Goal: Book appointment/travel/reservation

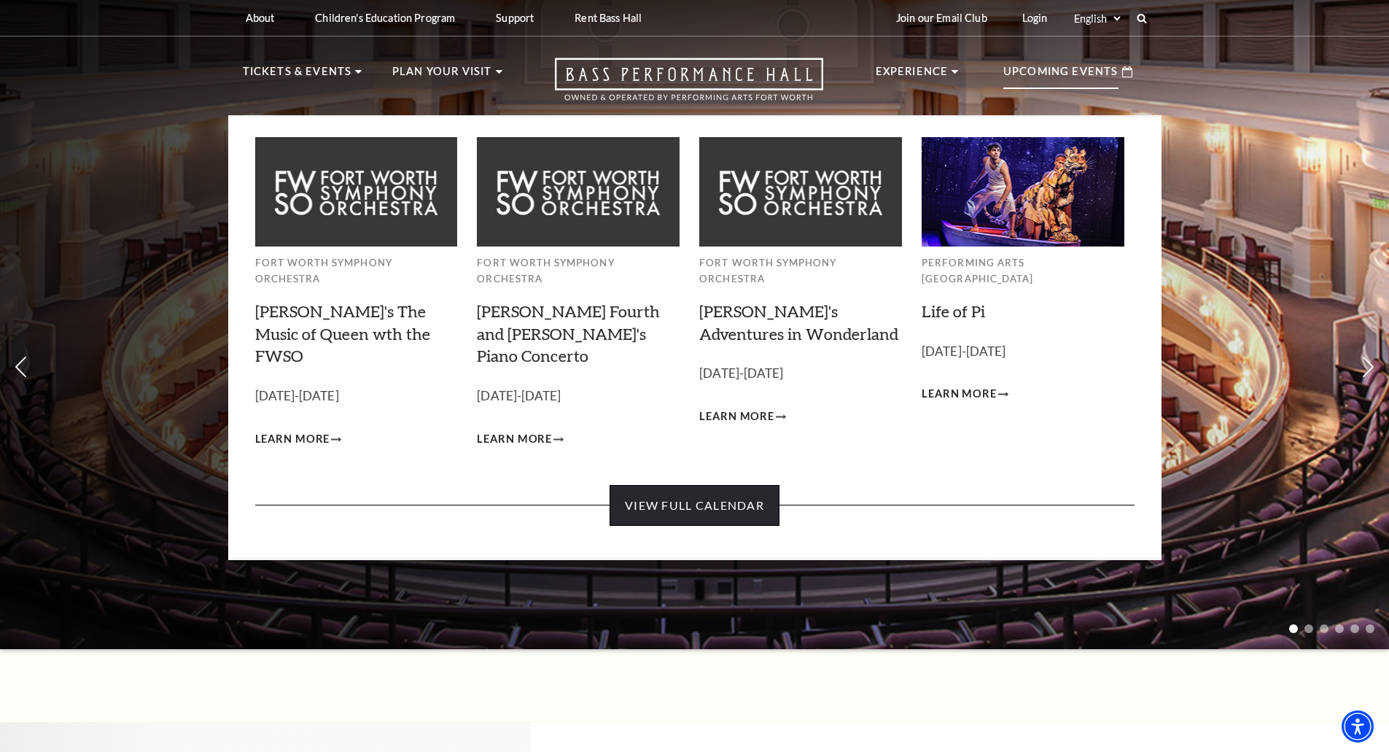
click at [751, 485] on link "View Full Calendar" at bounding box center [694, 505] width 170 height 41
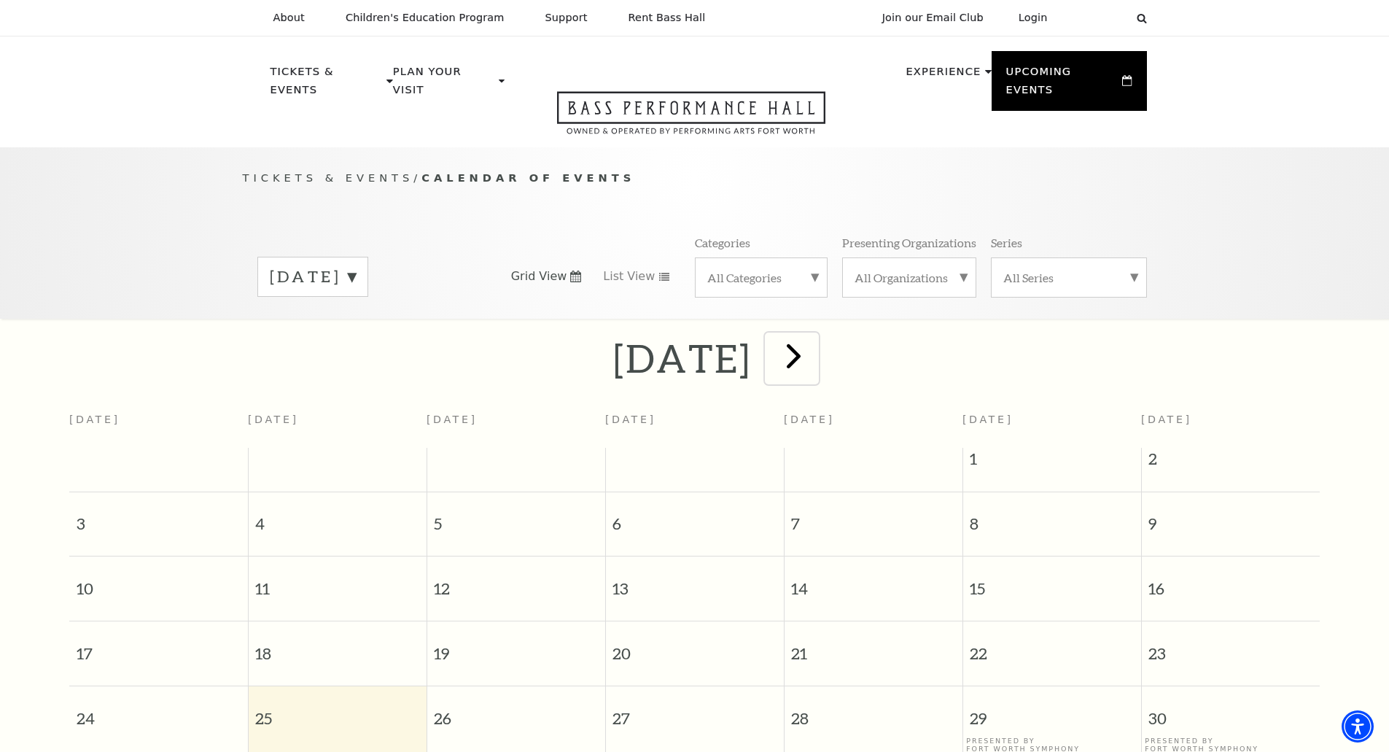
click at [814, 344] on span "next" at bounding box center [794, 356] width 42 height 42
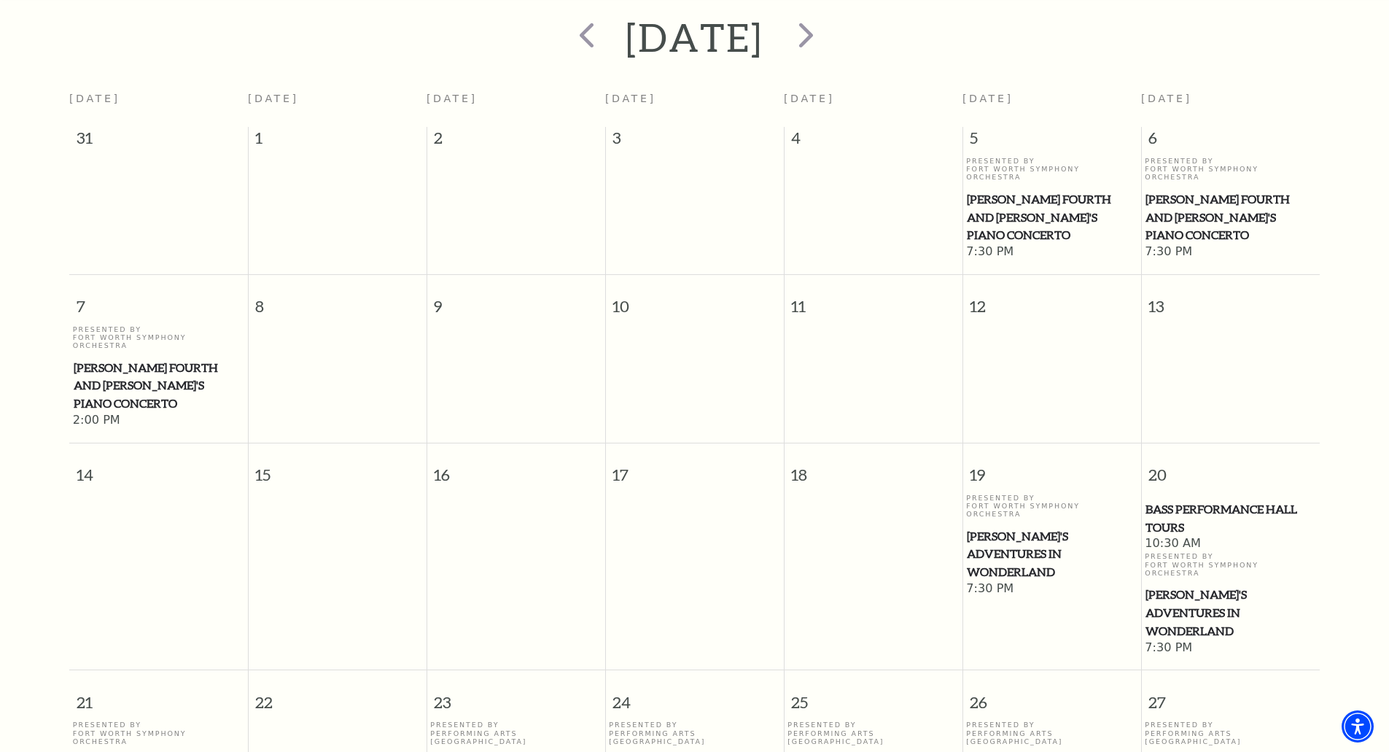
scroll to position [372, 0]
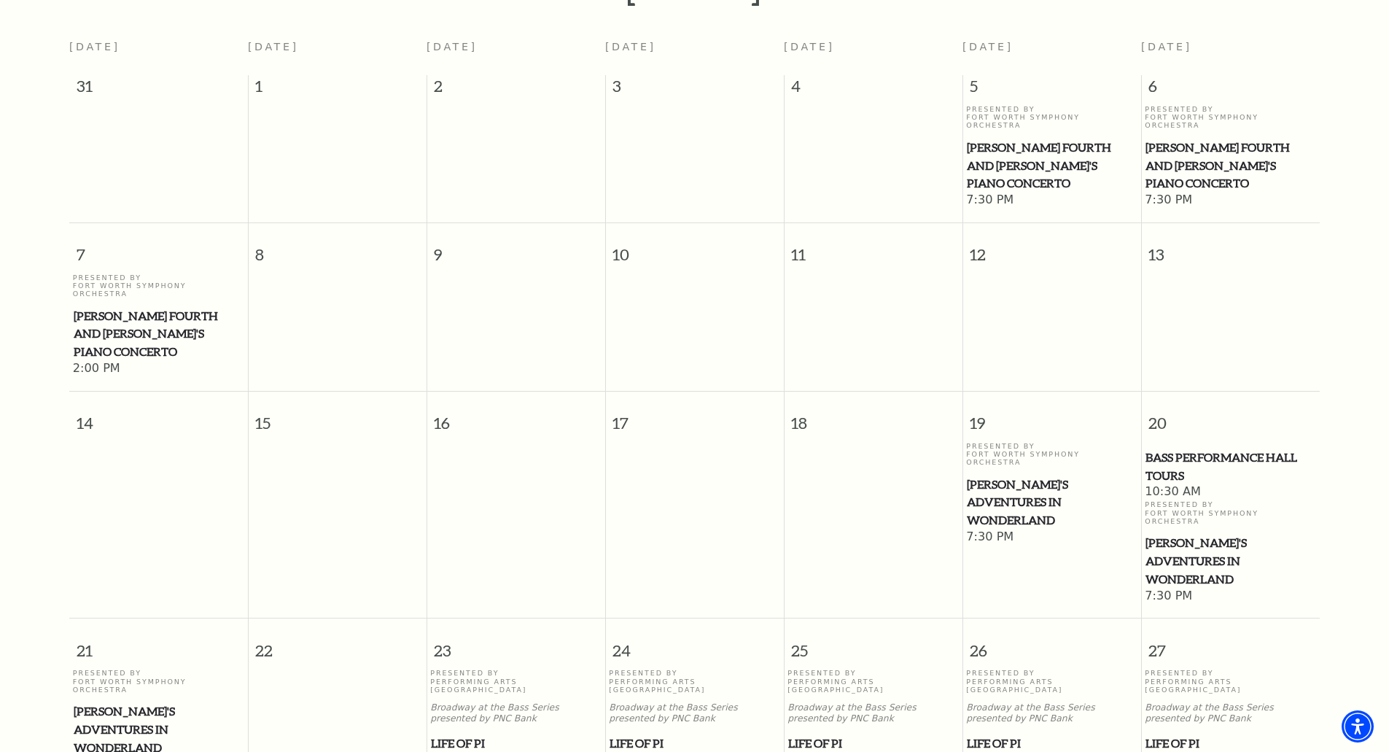
drag, startPoint x: 1020, startPoint y: 416, endPoint x: 923, endPoint y: 273, distance: 173.3
click at [923, 273] on td at bounding box center [873, 325] width 179 height 104
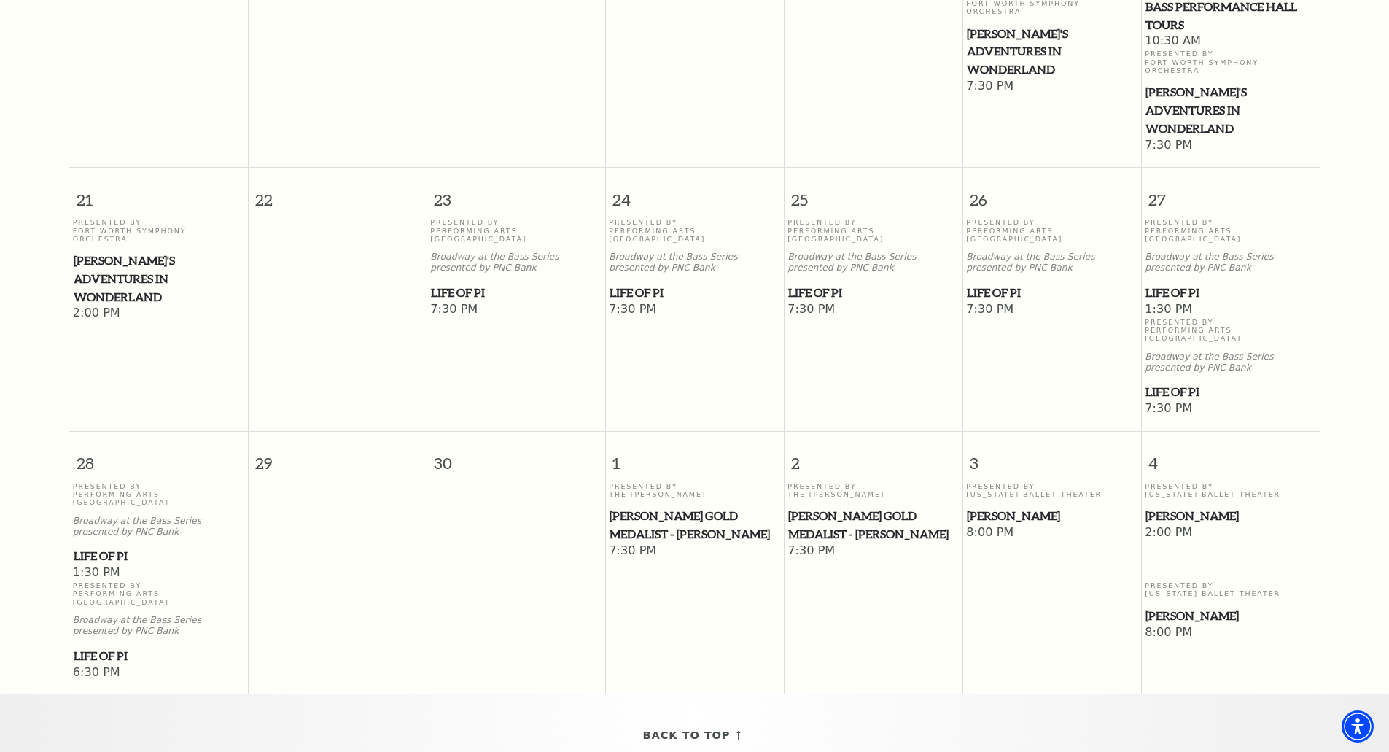
scroll to position [858, 0]
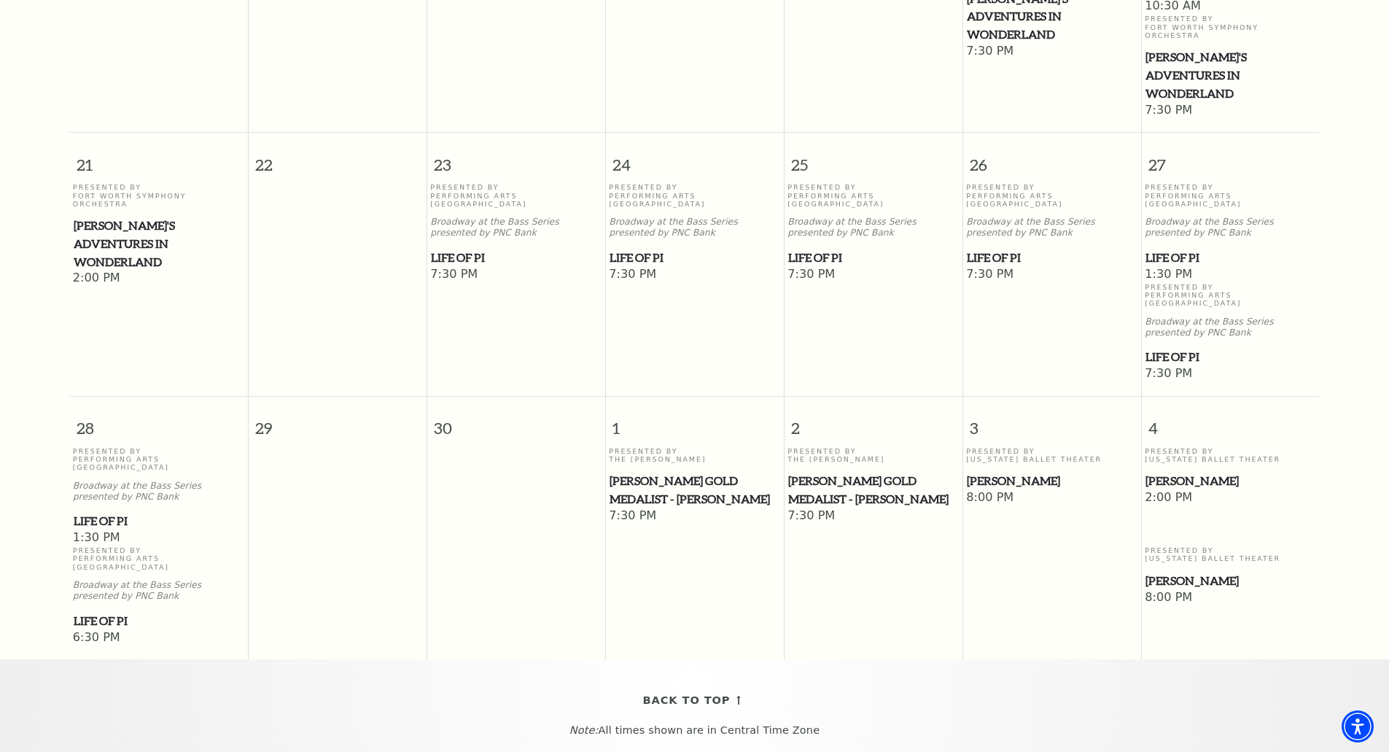
click at [1011, 472] on span "[PERSON_NAME]" at bounding box center [1052, 481] width 170 height 18
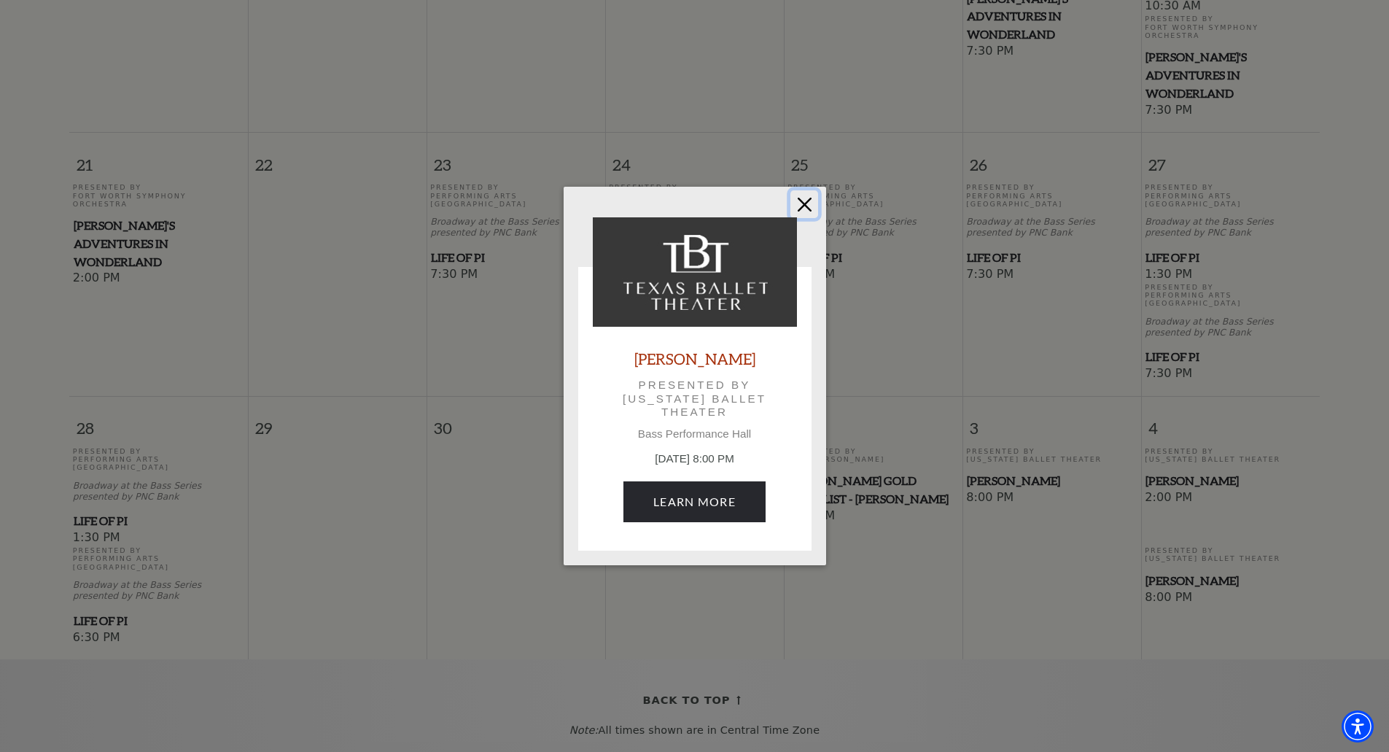
click at [807, 206] on button "Close" at bounding box center [804, 204] width 28 height 28
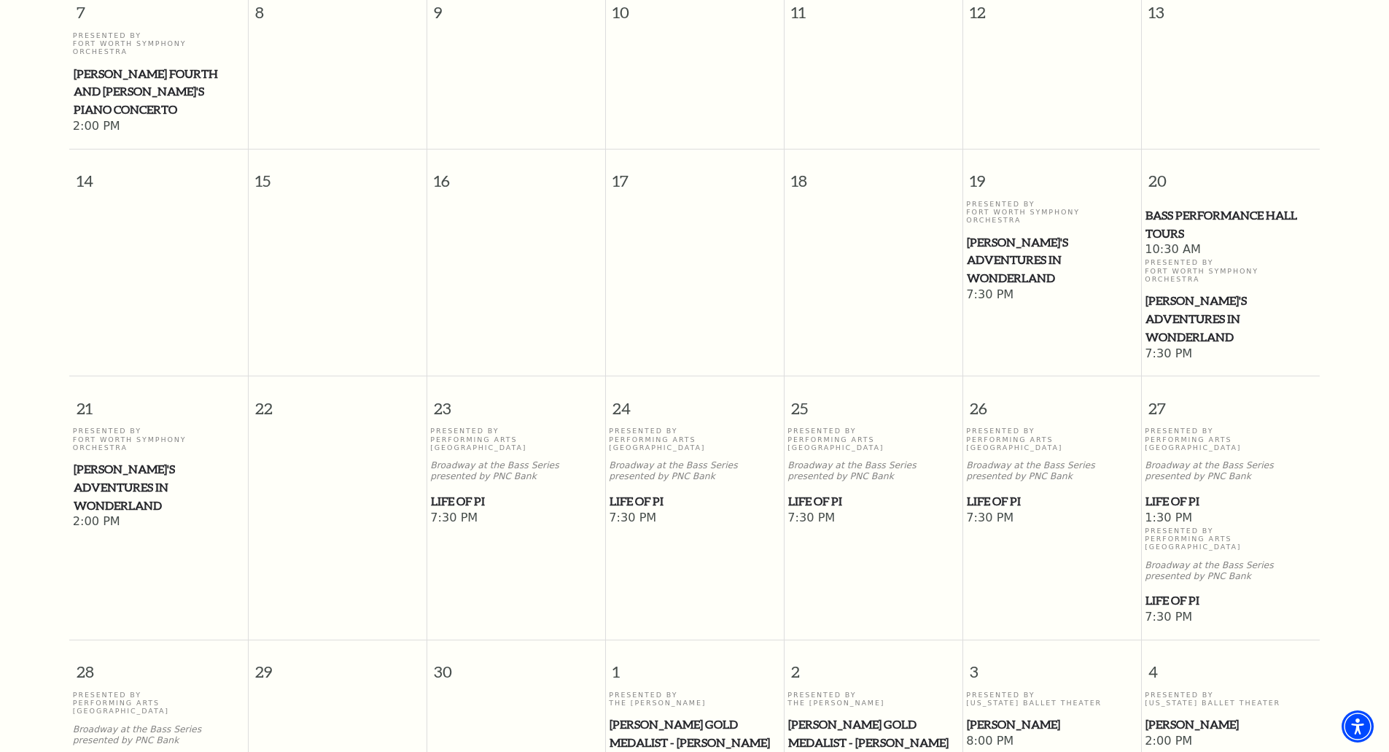
scroll to position [251, 0]
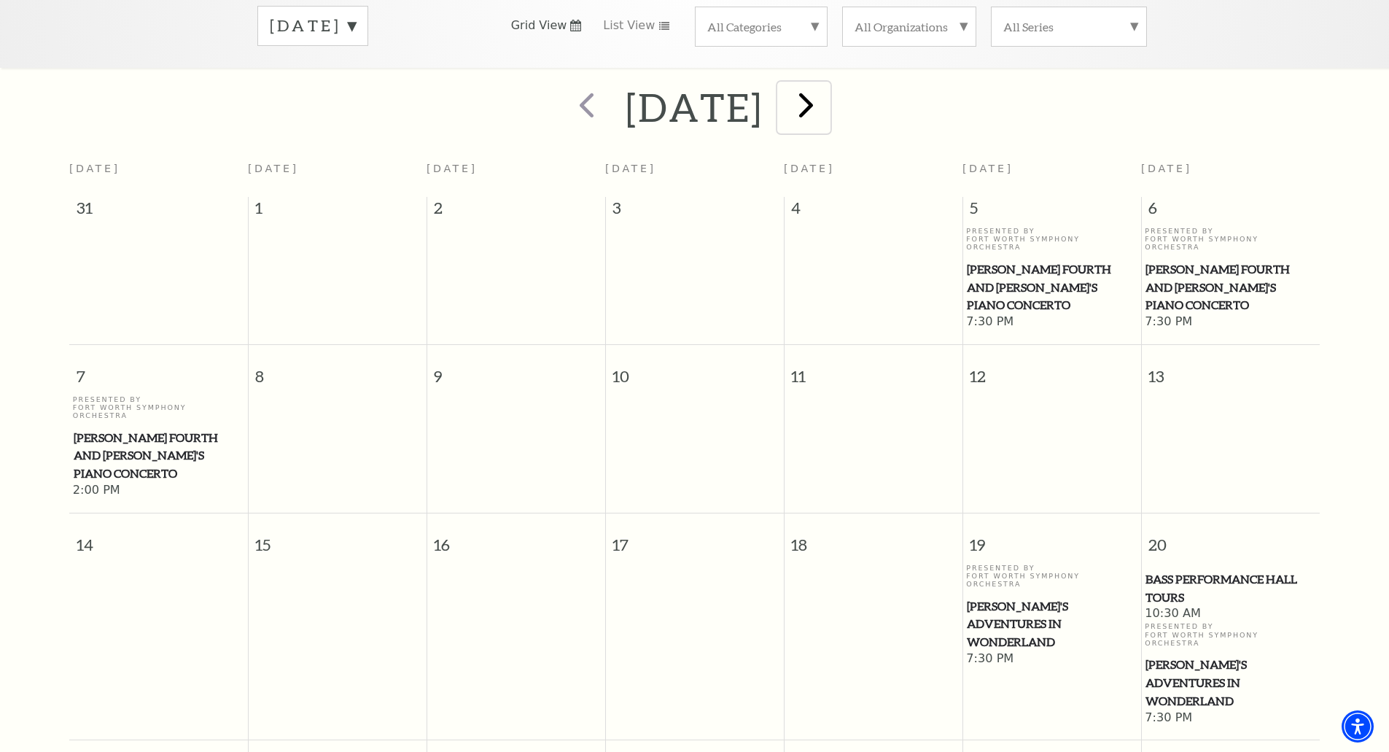
click at [827, 84] on span "next" at bounding box center [806, 105] width 42 height 42
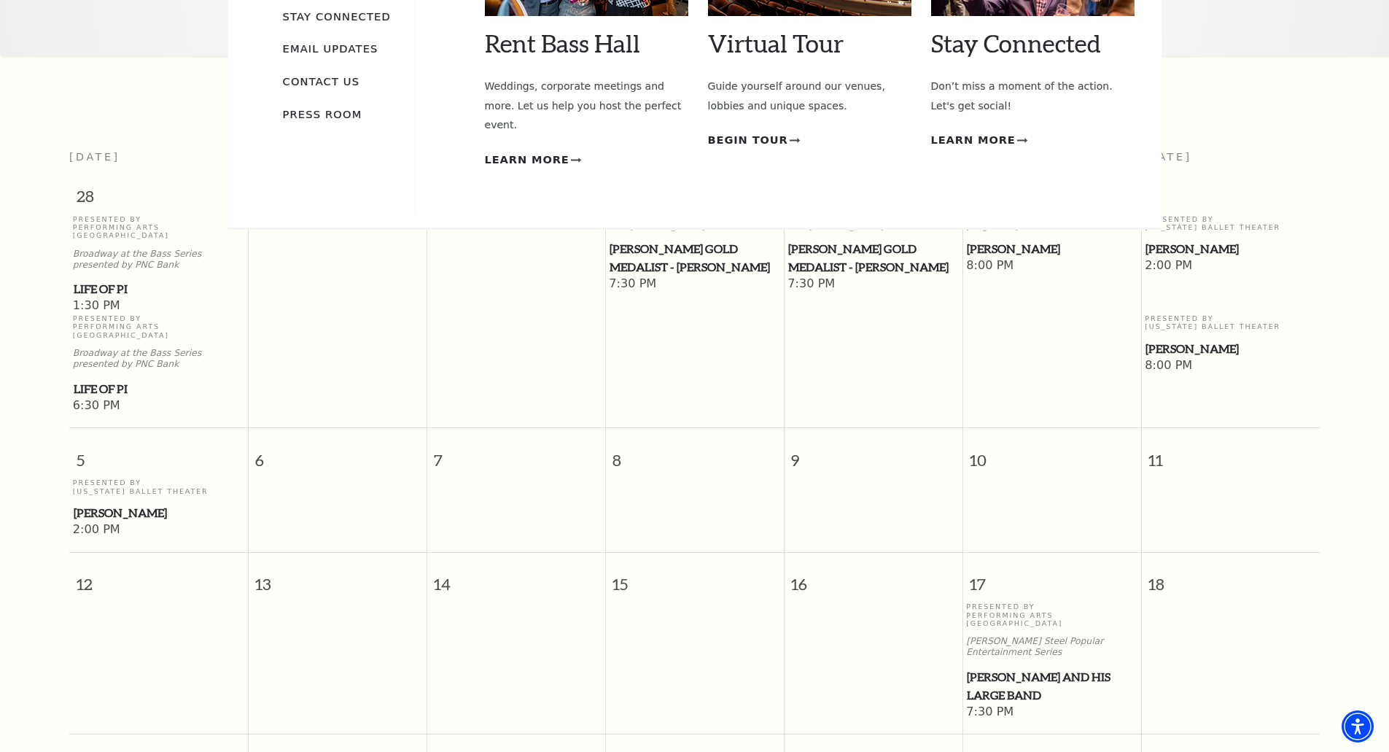
scroll to position [8, 0]
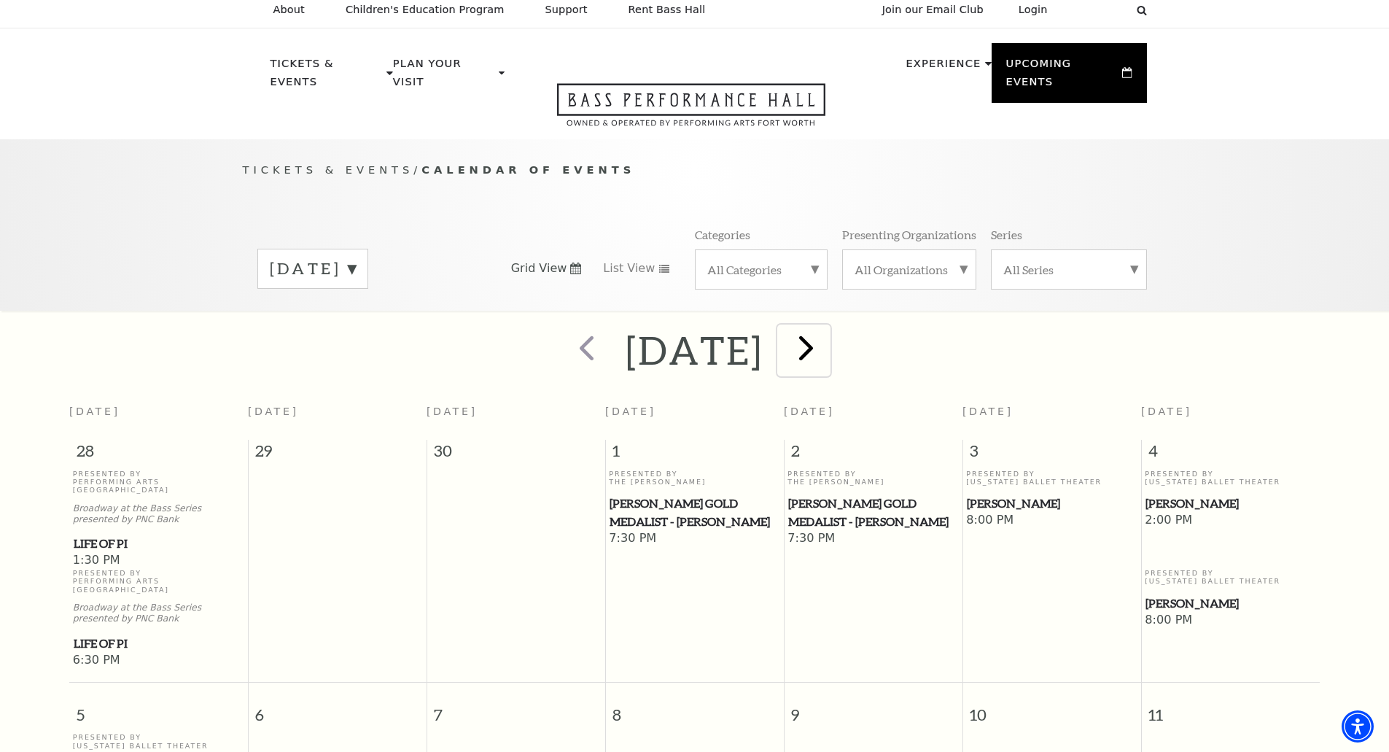
click at [827, 327] on span "next" at bounding box center [806, 348] width 42 height 42
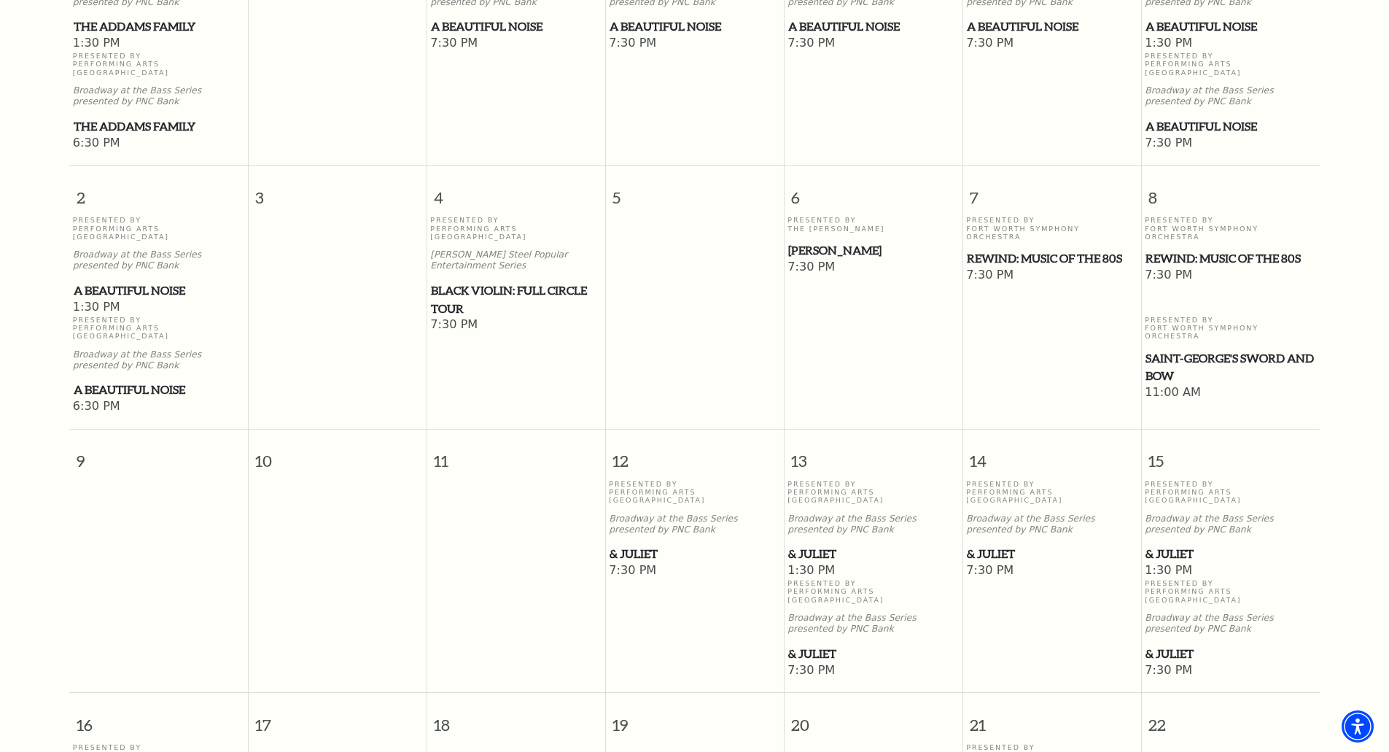
scroll to position [251, 0]
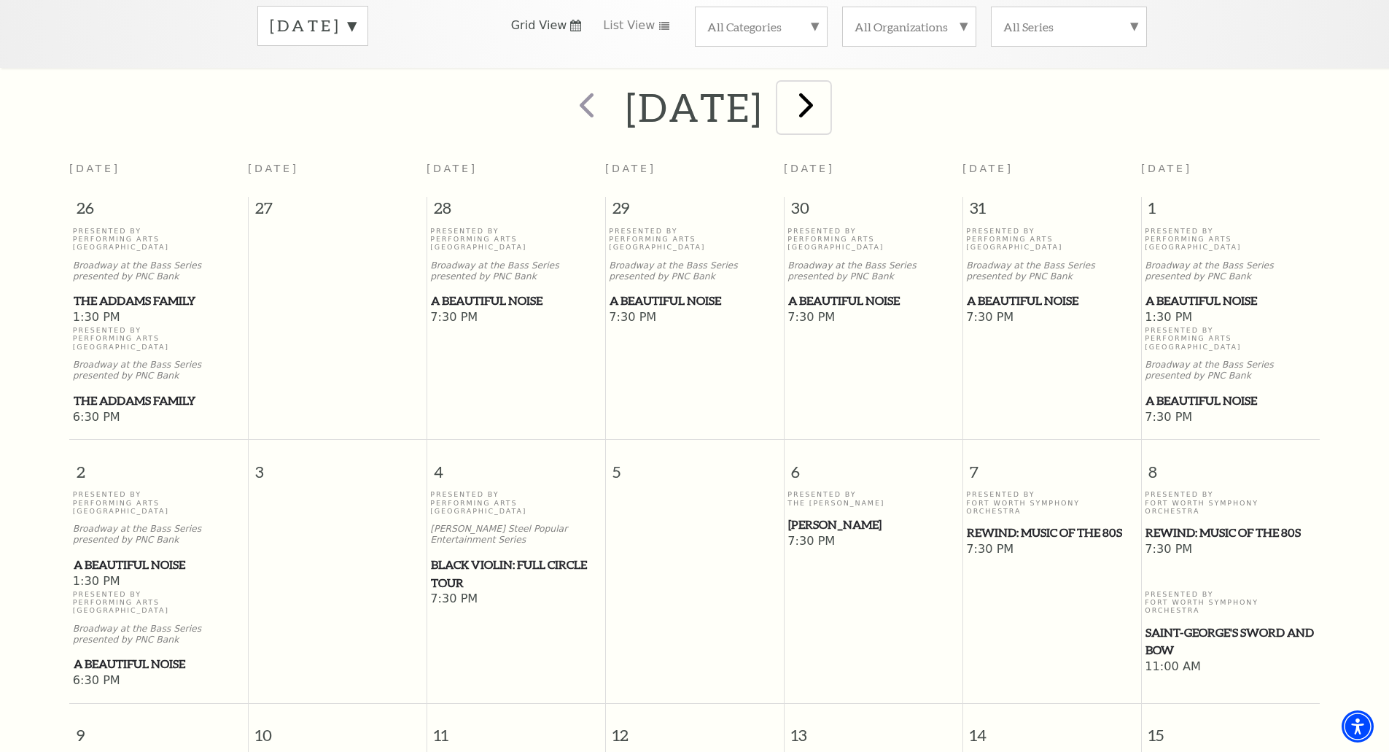
click at [827, 94] on span "next" at bounding box center [806, 105] width 42 height 42
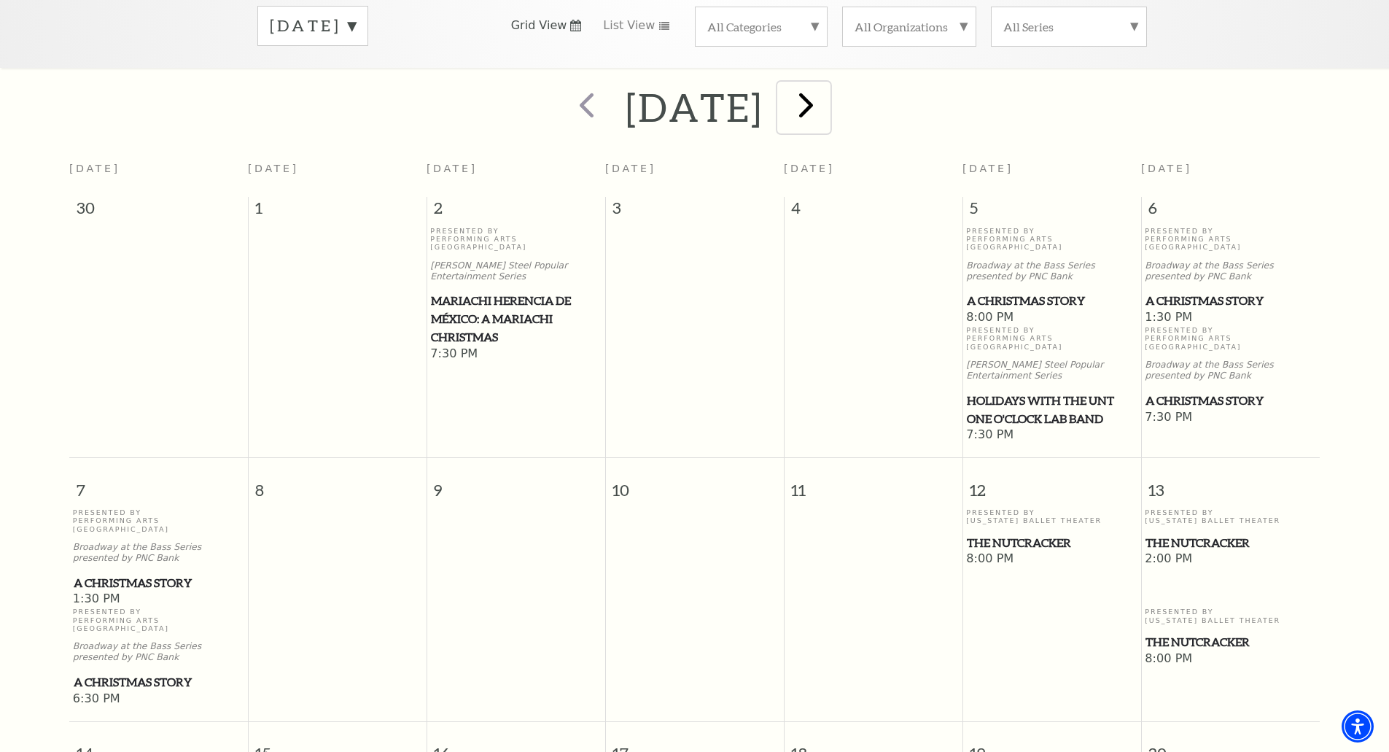
click at [827, 91] on span "next" at bounding box center [806, 105] width 42 height 42
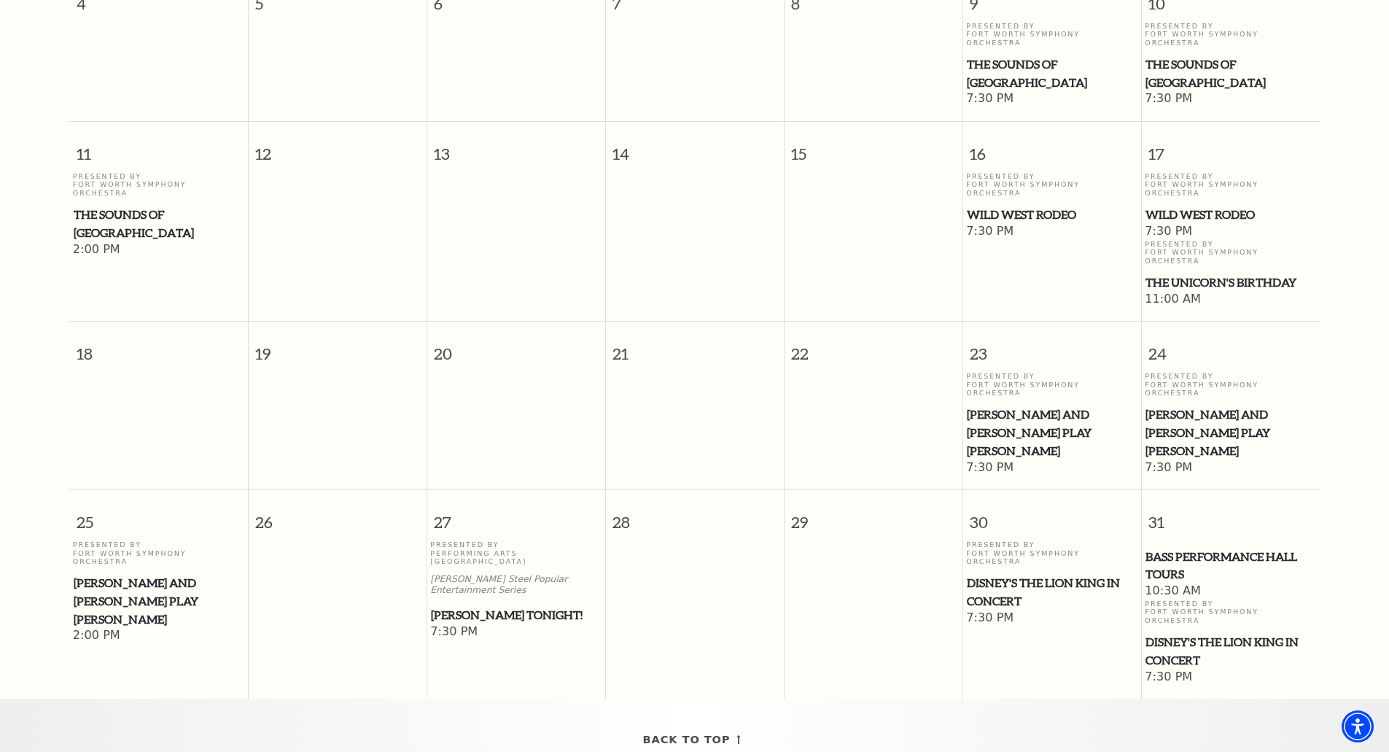
scroll to position [615, 0]
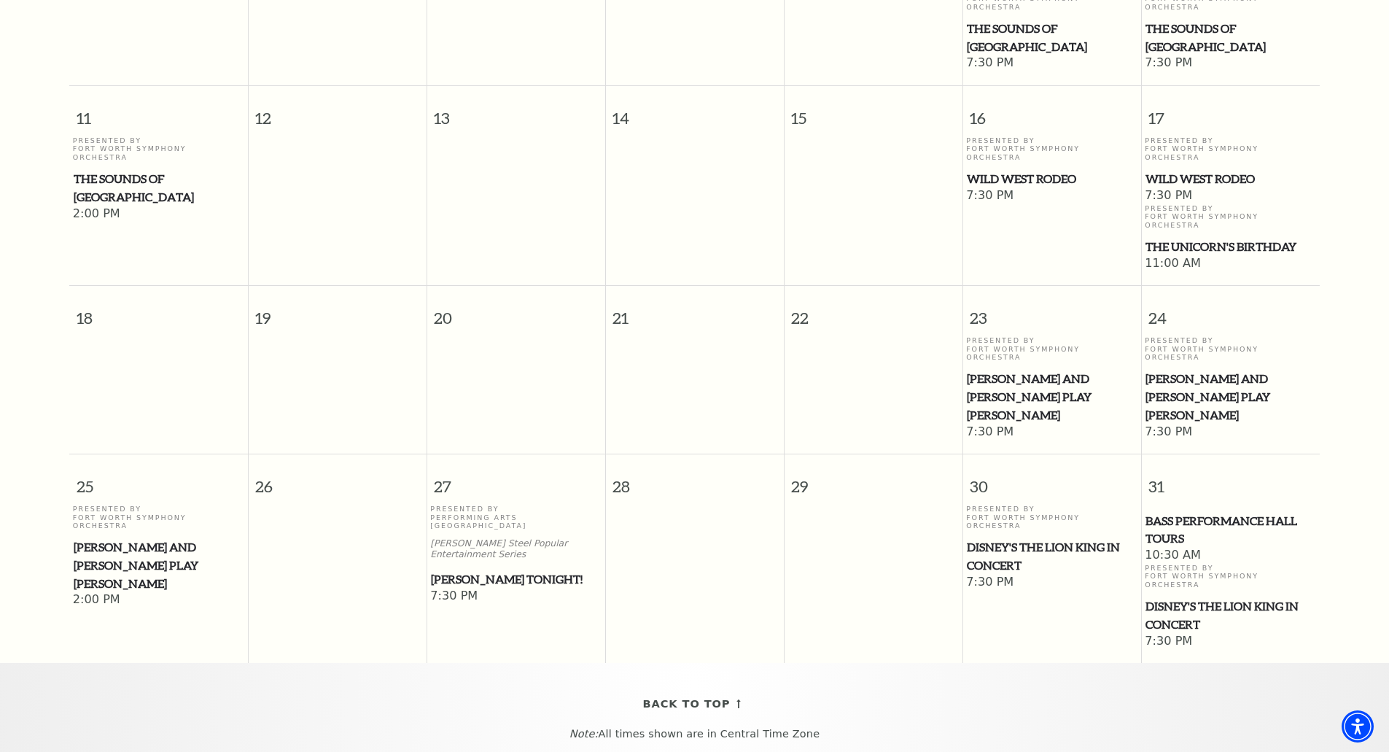
click at [1082, 538] on span "Disney's The Lion King in Concert" at bounding box center [1052, 556] width 170 height 36
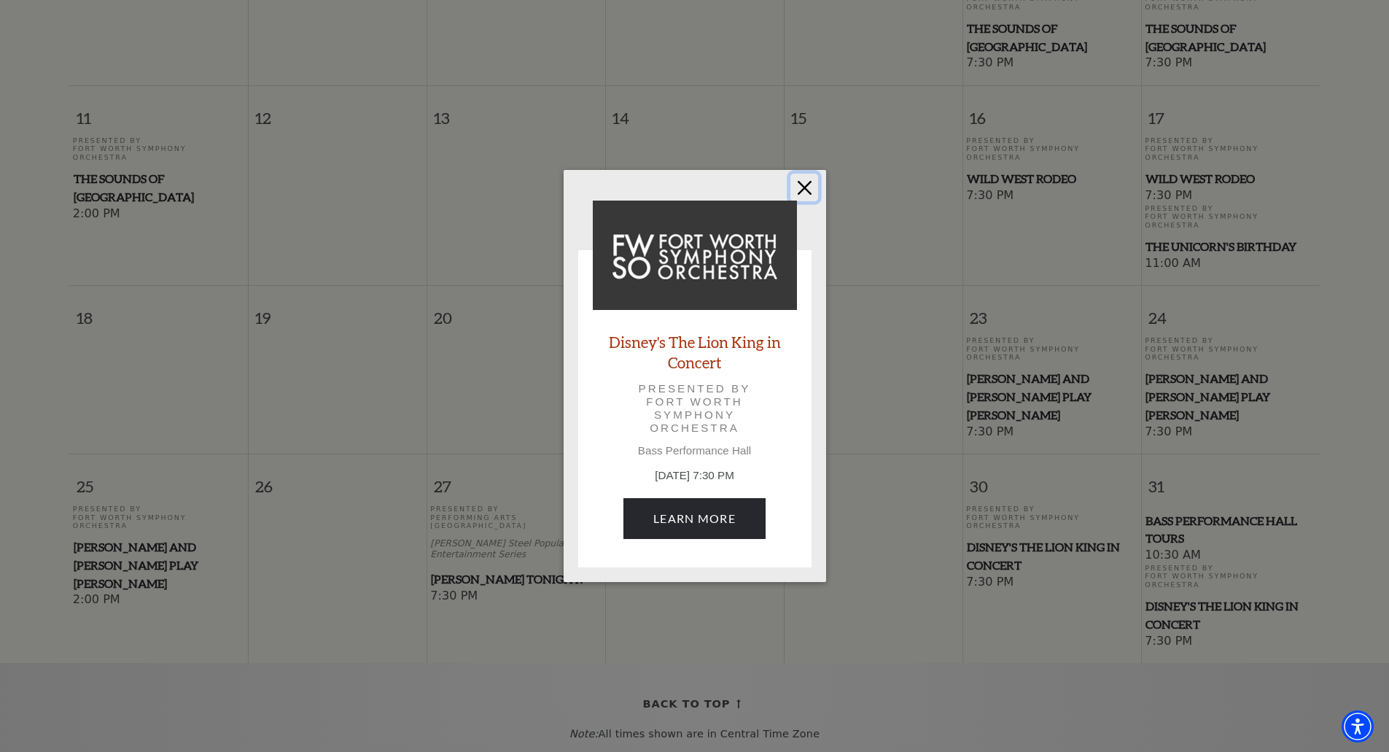
click at [816, 189] on button "Close" at bounding box center [804, 187] width 28 height 28
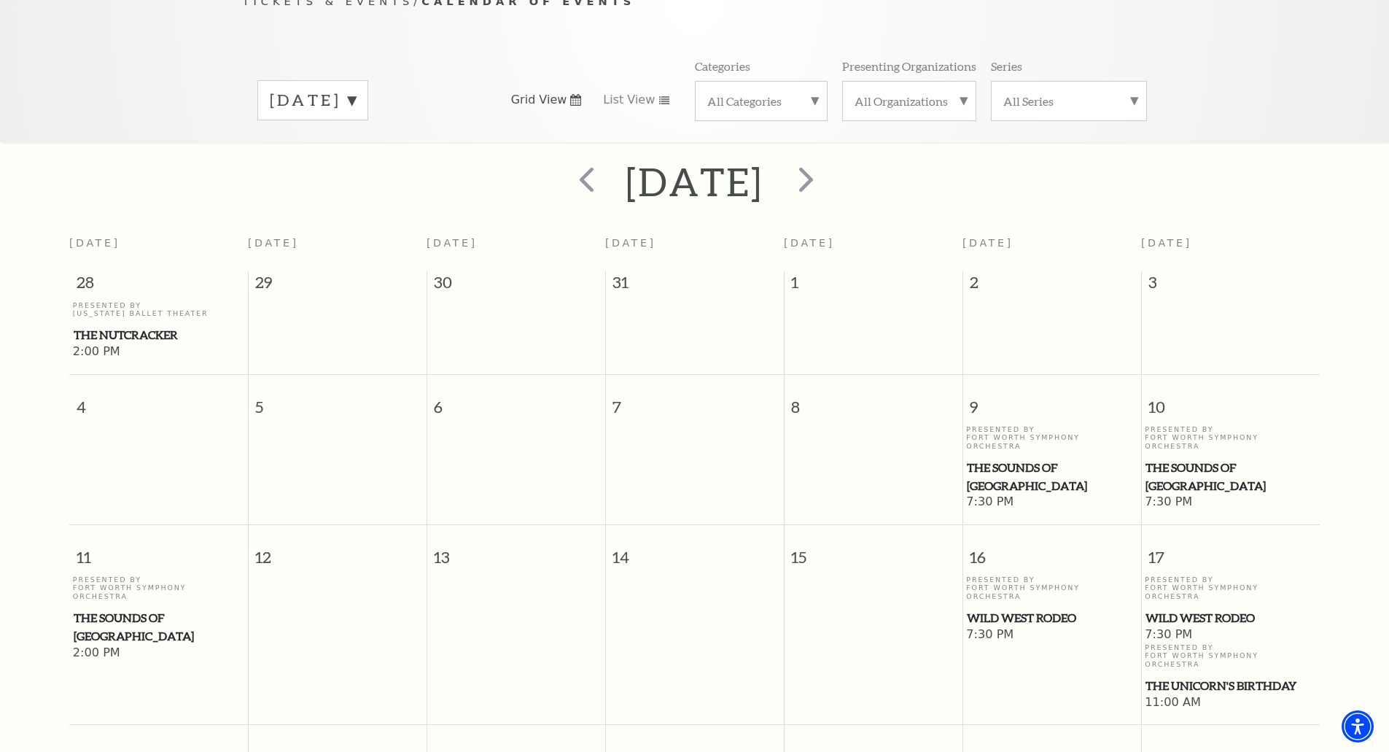
scroll to position [0, 0]
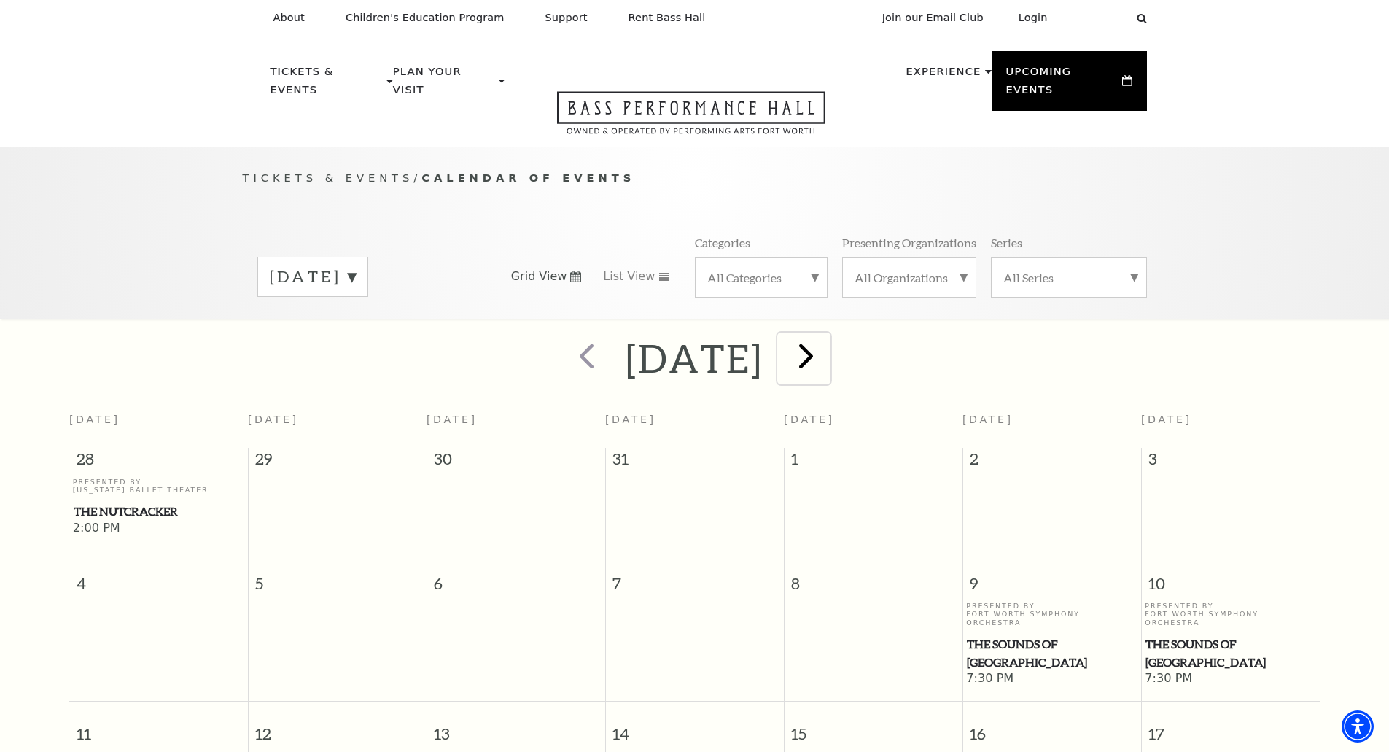
click at [827, 335] on span "next" at bounding box center [806, 356] width 42 height 42
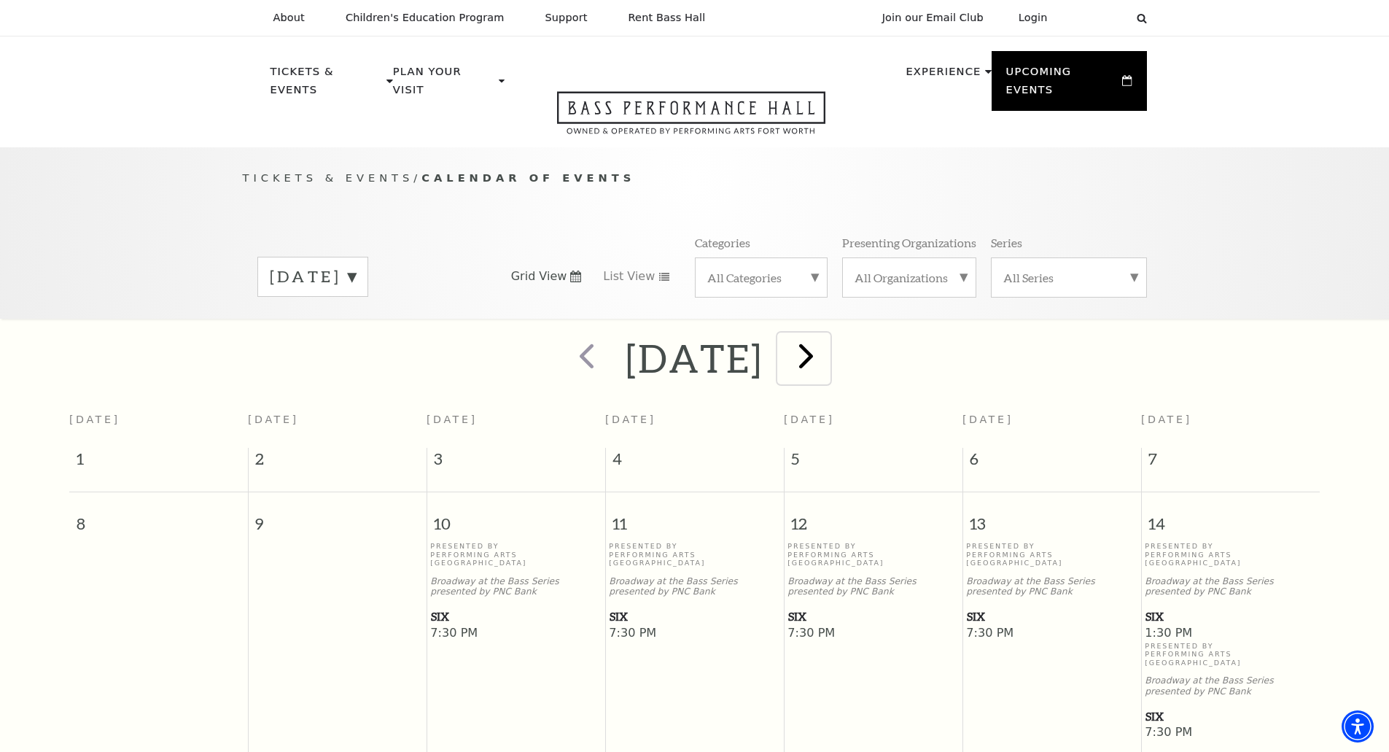
click at [827, 342] on span "next" at bounding box center [806, 356] width 42 height 42
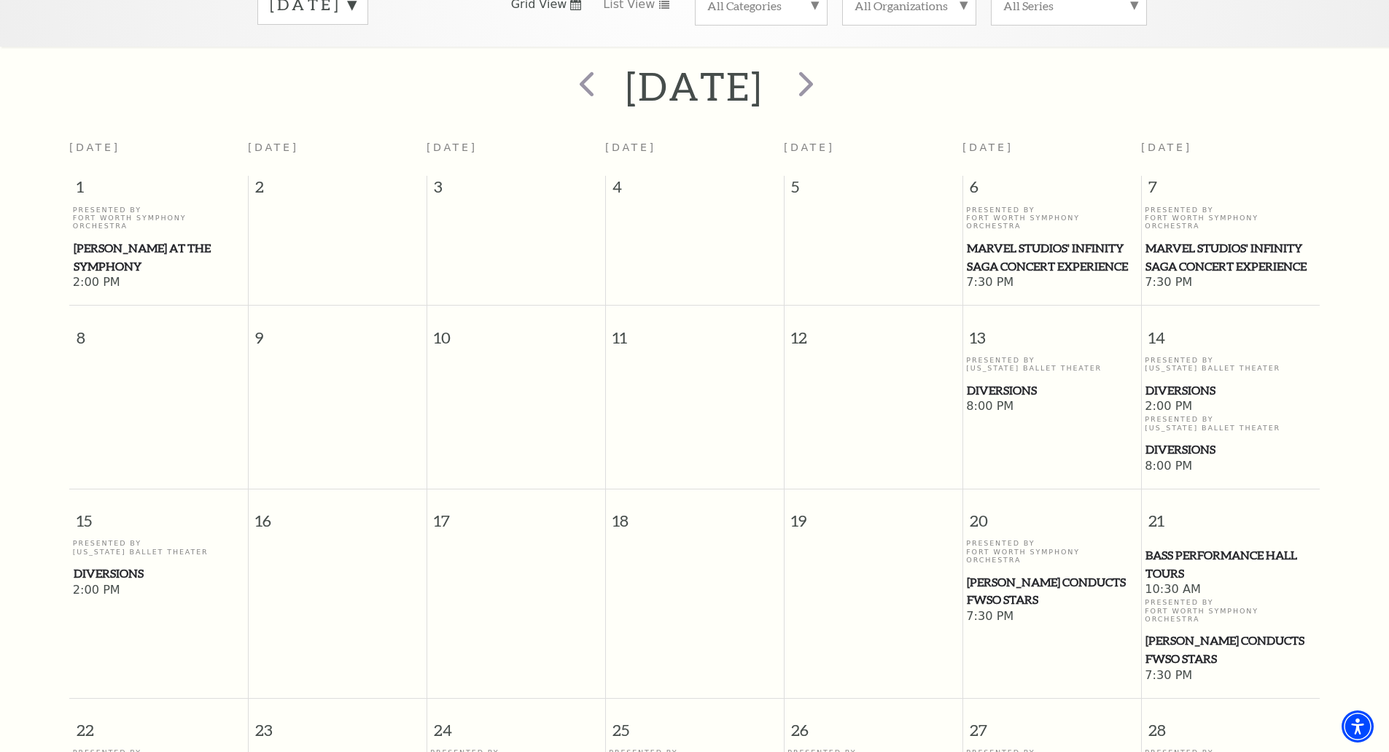
scroll to position [251, 0]
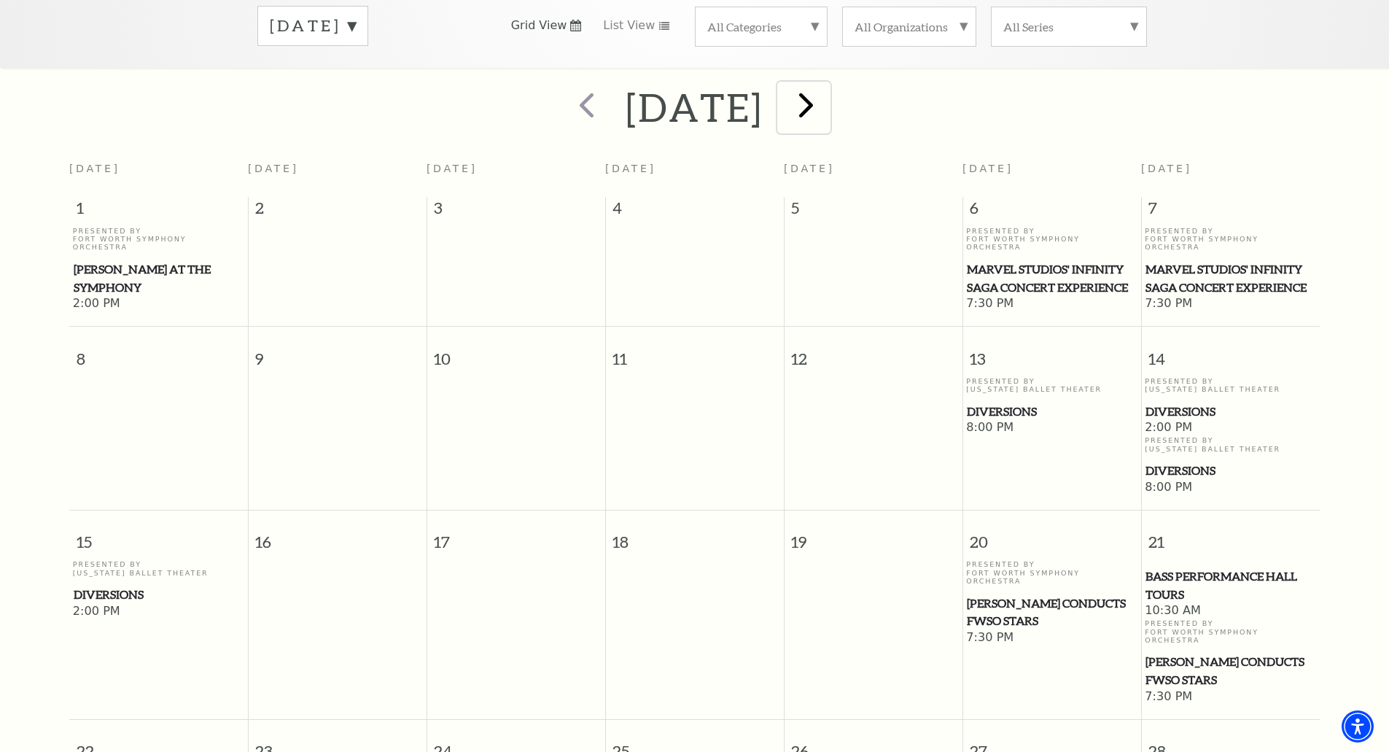
click at [827, 95] on span "next" at bounding box center [806, 105] width 42 height 42
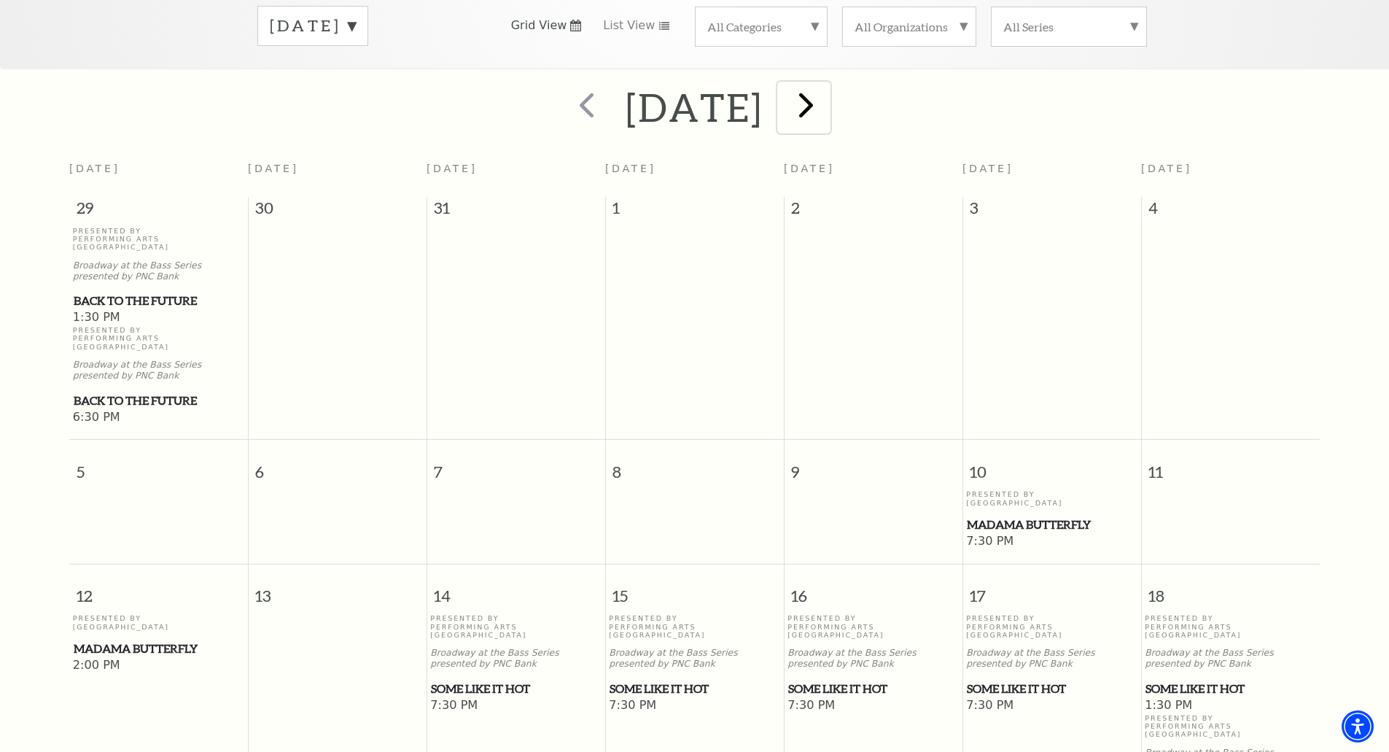
click at [827, 89] on span "next" at bounding box center [806, 105] width 42 height 42
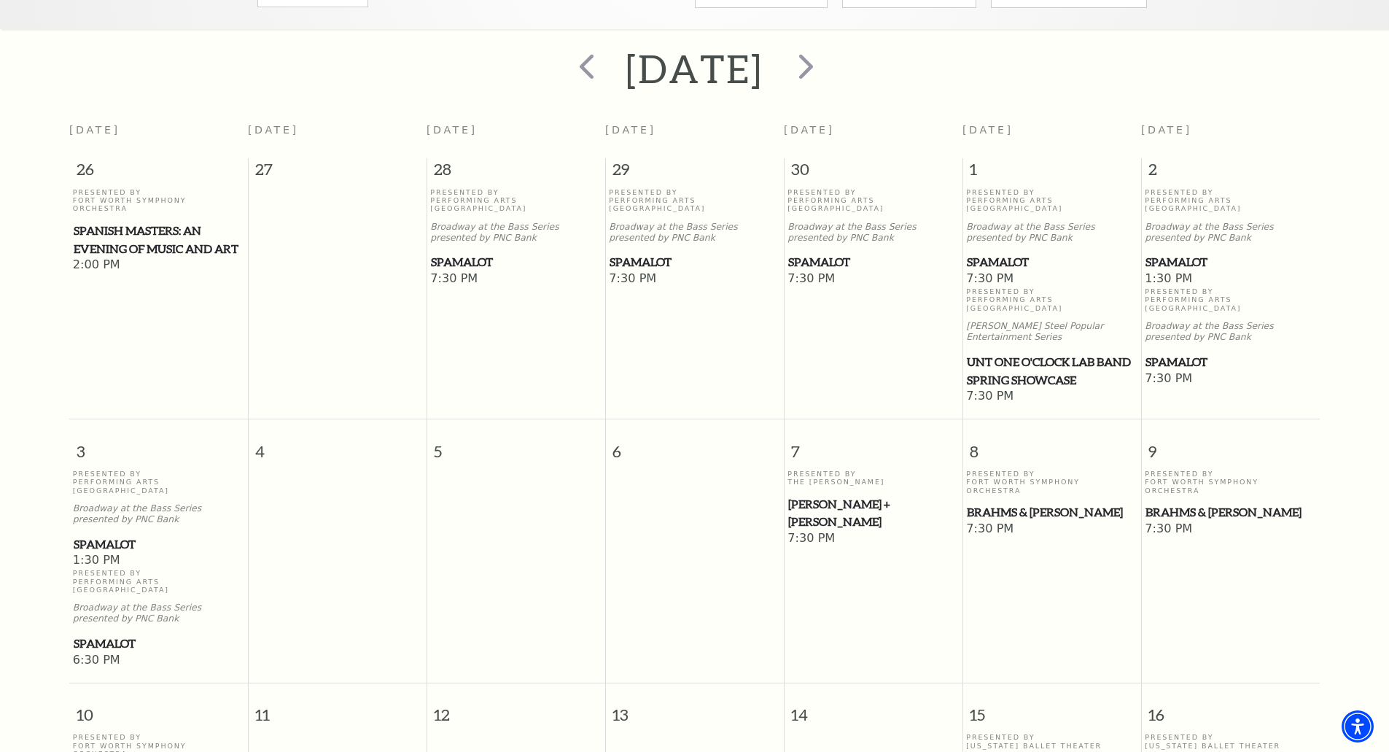
scroll to position [0, 0]
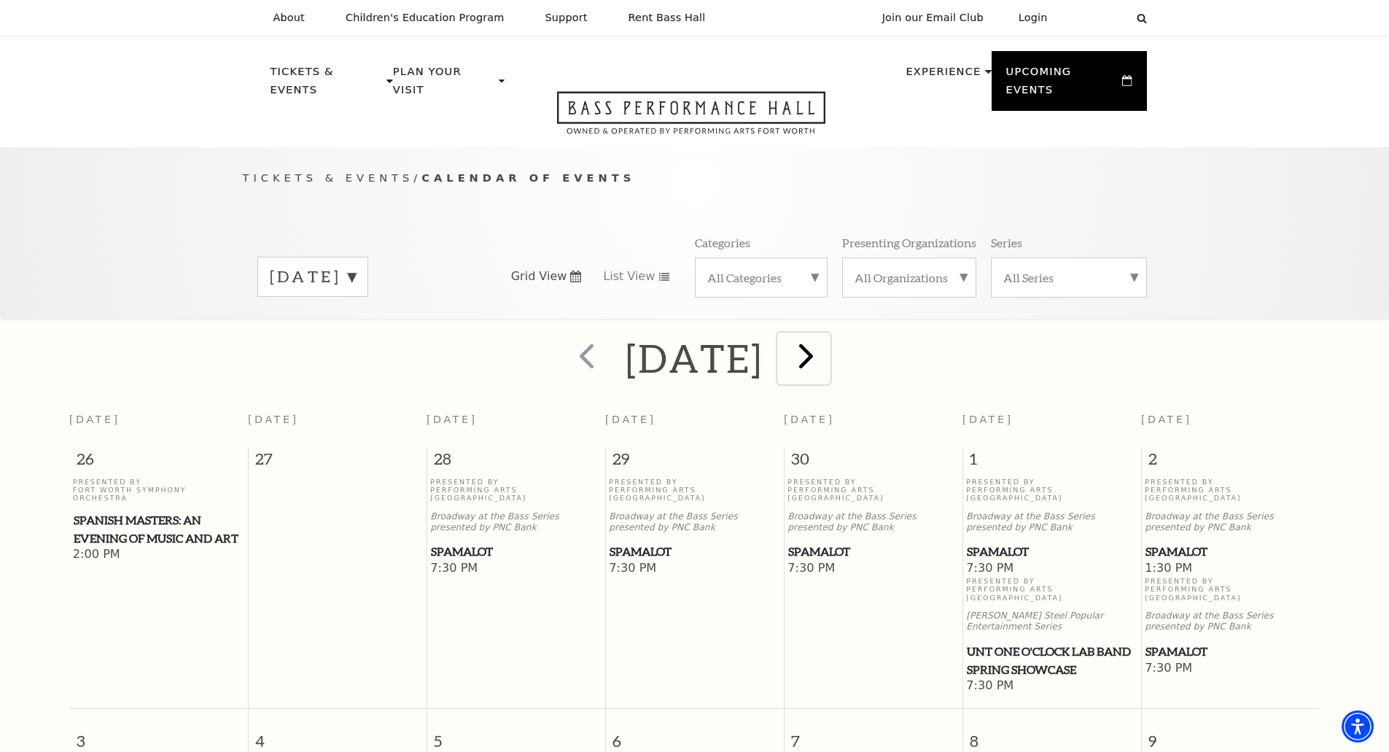
click at [822, 340] on span "next" at bounding box center [806, 356] width 42 height 42
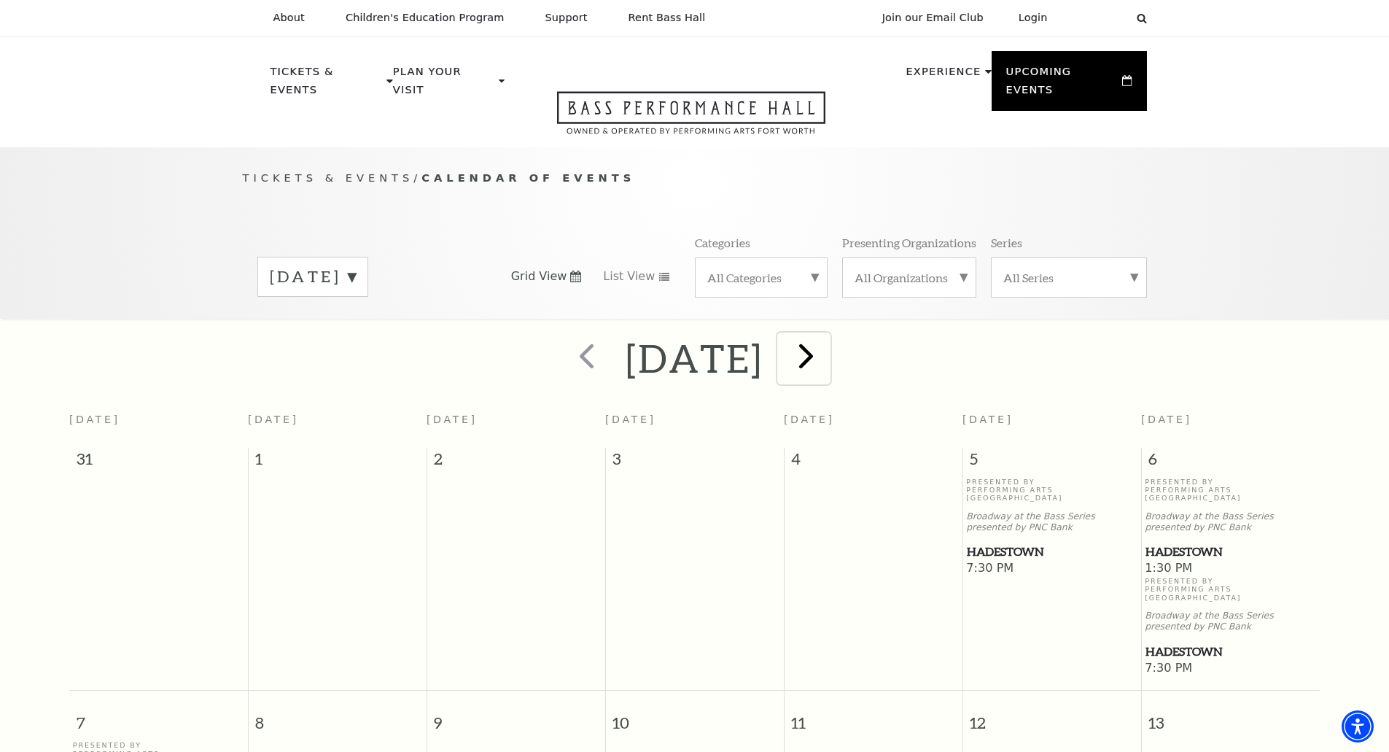
click at [827, 338] on span "next" at bounding box center [806, 356] width 42 height 42
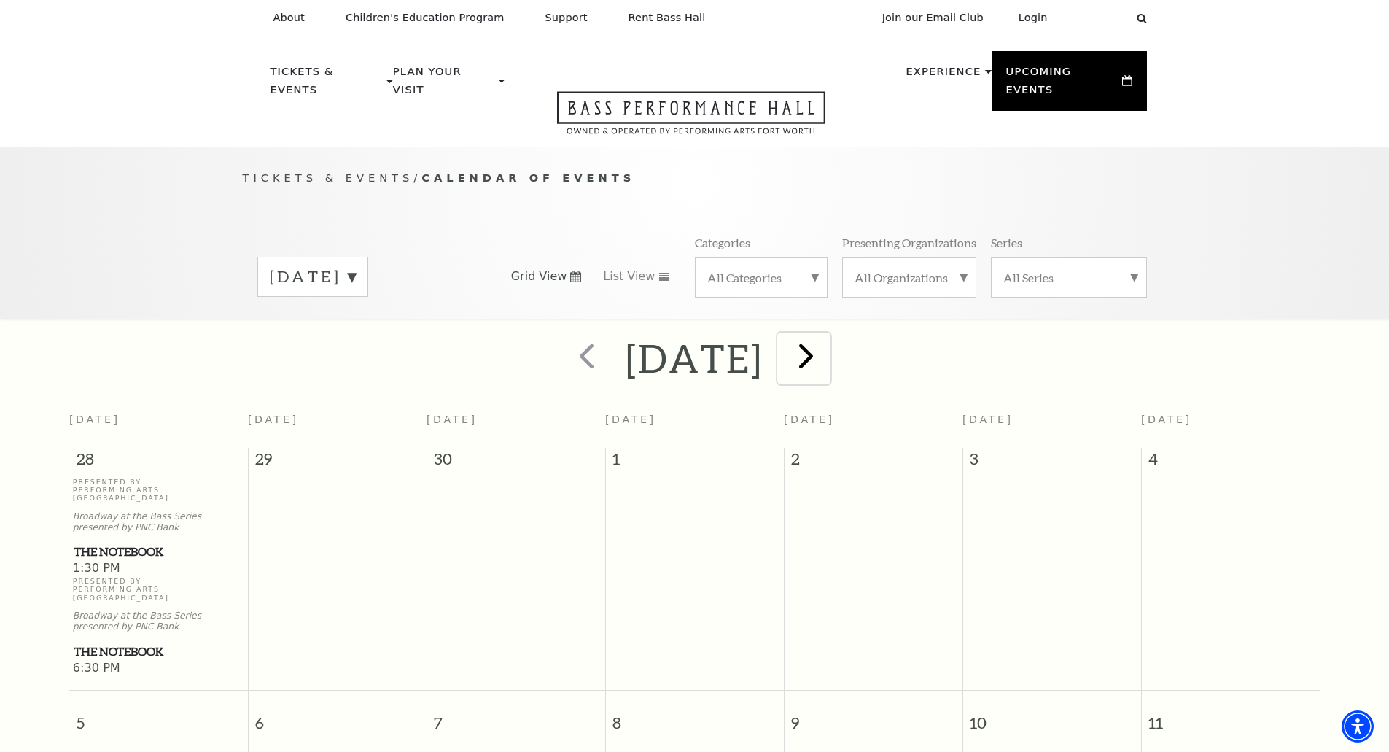
click at [827, 335] on span "next" at bounding box center [806, 356] width 42 height 42
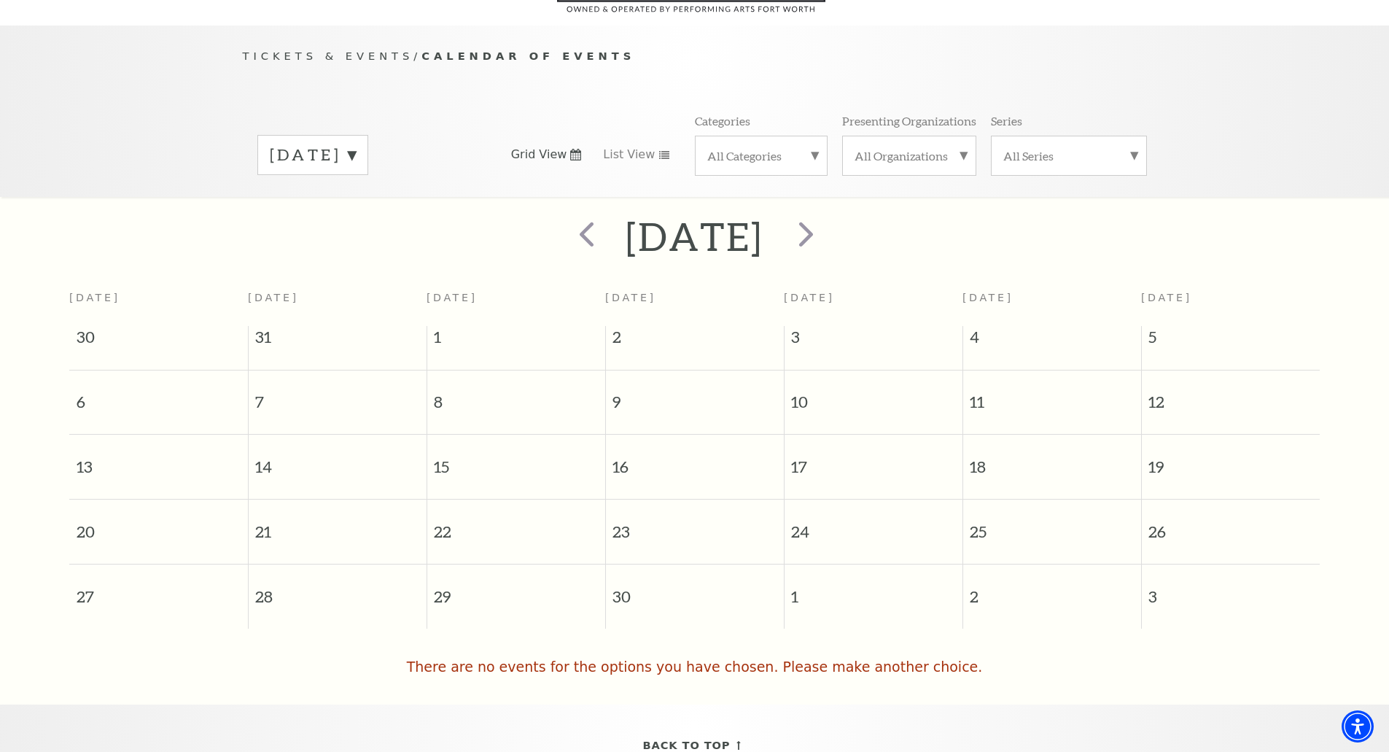
scroll to position [129, 0]
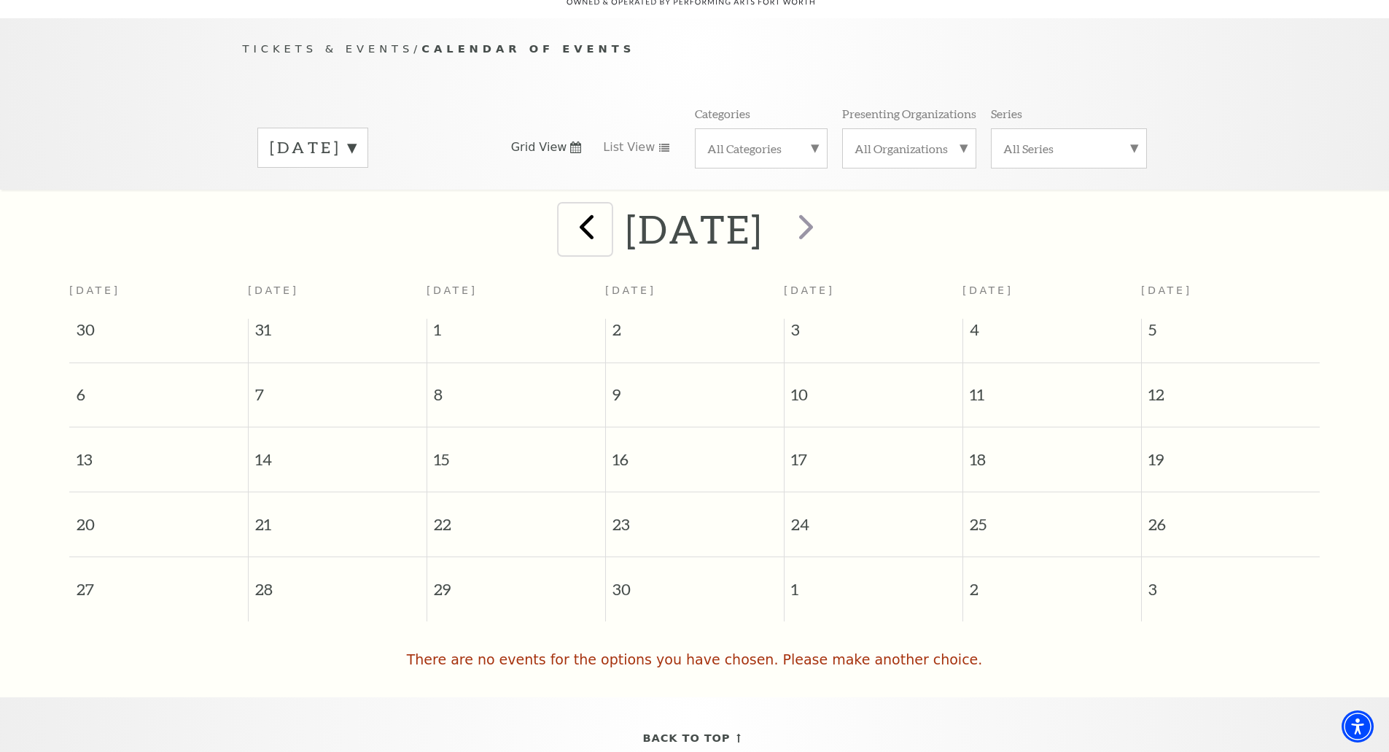
click at [566, 214] on span "prev" at bounding box center [587, 227] width 42 height 42
